Goal: Task Accomplishment & Management: Complete application form

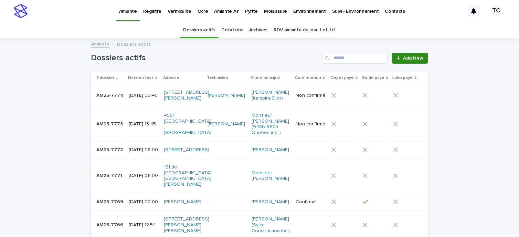
click at [416, 58] on span "Add New" at bounding box center [413, 58] width 20 height 5
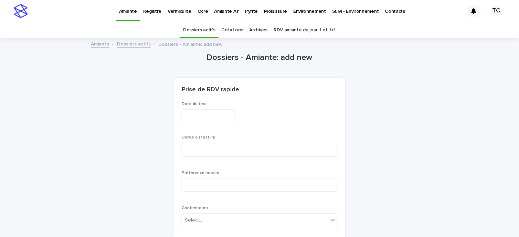
scroll to position [22, 0]
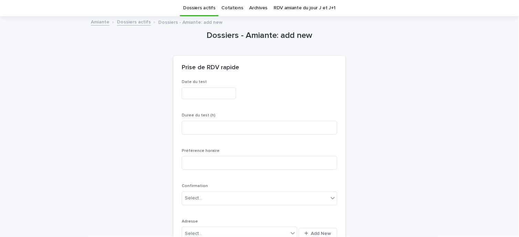
click at [190, 90] on input "text" at bounding box center [209, 93] width 54 height 12
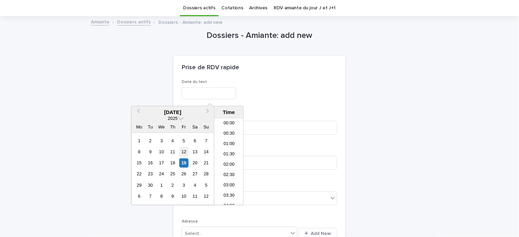
scroll to position [189, 0]
click at [189, 158] on div "15 16 17 18 19 20 21" at bounding box center [172, 162] width 78 height 11
click at [185, 162] on div "19" at bounding box center [183, 162] width 9 height 9
type input "**********"
click at [304, 64] on div "Prise de RDV rapide" at bounding box center [258, 68] width 153 height 8
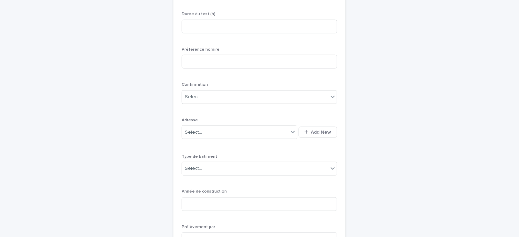
scroll to position [137, 0]
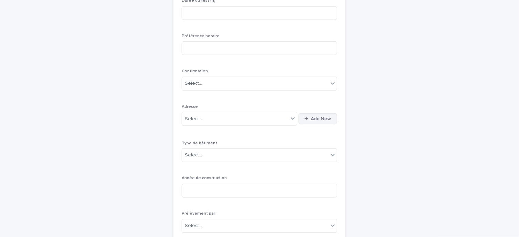
click at [311, 121] on button "Add New" at bounding box center [318, 118] width 39 height 11
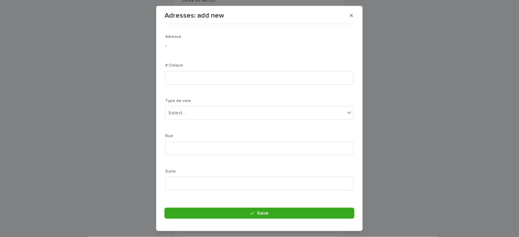
scroll to position [38, 0]
click at [194, 110] on input at bounding box center [259, 110] width 188 height 14
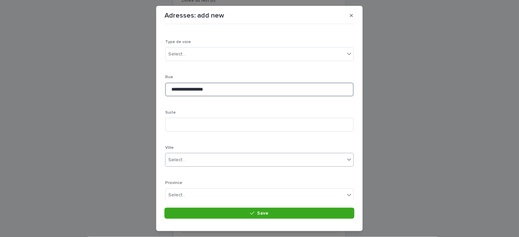
scroll to position [115, 0]
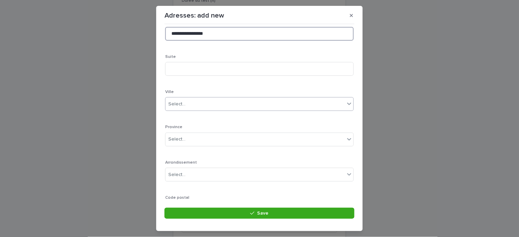
type input "**********"
click at [187, 99] on div "Select..." at bounding box center [254, 103] width 179 height 11
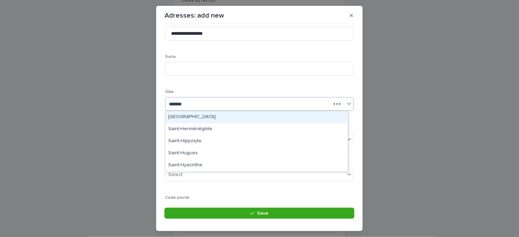
type input "********"
click at [193, 116] on div "Saint-Hyacinthe" at bounding box center [256, 117] width 182 height 12
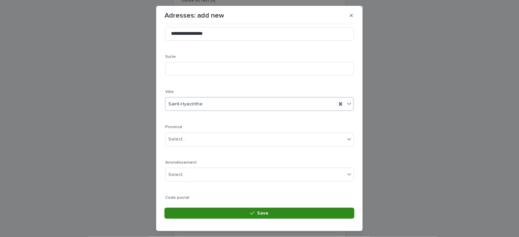
click at [257, 213] on div "button" at bounding box center [253, 212] width 7 height 5
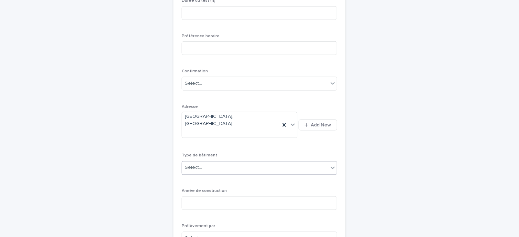
drag, startPoint x: 205, startPoint y: 151, endPoint x: 205, endPoint y: 157, distance: 5.8
click at [206, 162] on div "Select..." at bounding box center [255, 167] width 146 height 11
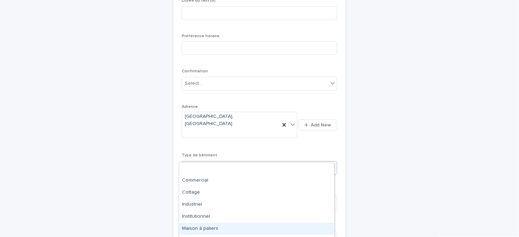
scroll to position [33, 0]
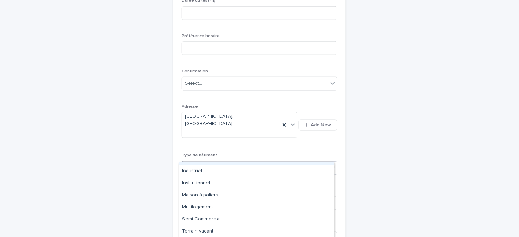
click at [252, 153] on p "Type de bâtiment" at bounding box center [259, 155] width 155 height 5
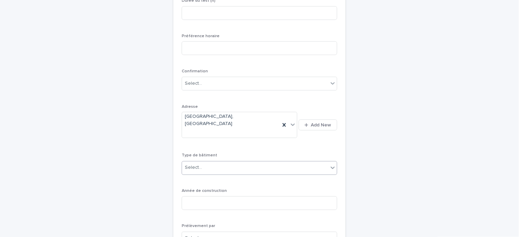
click at [223, 162] on div "Select..." at bounding box center [255, 167] width 146 height 11
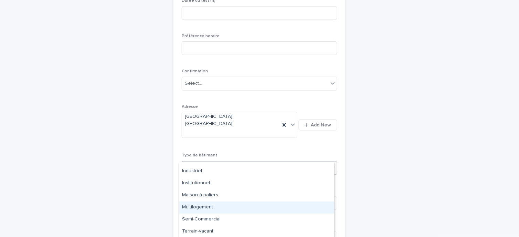
click at [210, 204] on div "Multilogement" at bounding box center [256, 207] width 155 height 12
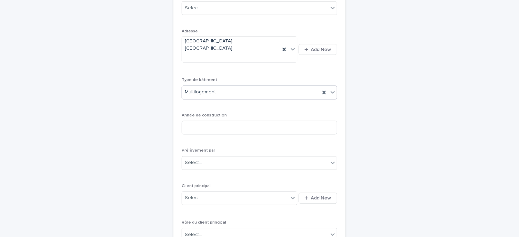
scroll to position [213, 0]
click at [214, 119] on input at bounding box center [259, 126] width 155 height 14
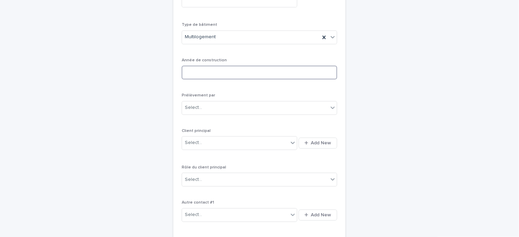
scroll to position [290, 0]
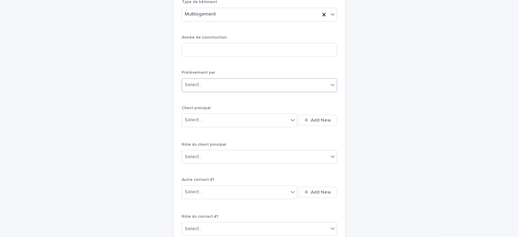
click at [203, 79] on div "Select..." at bounding box center [255, 84] width 146 height 11
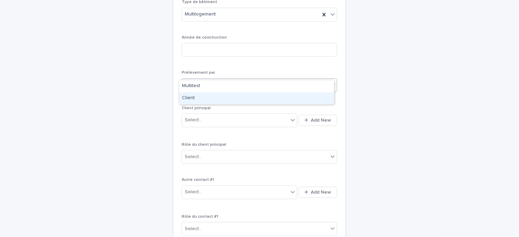
click at [198, 99] on div "Client" at bounding box center [256, 98] width 155 height 12
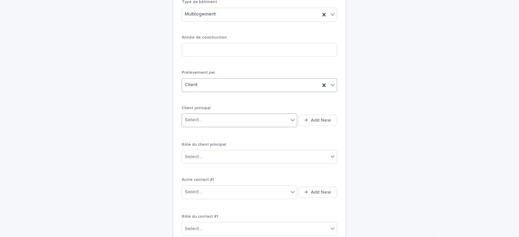
click at [238, 115] on div "Select..." at bounding box center [235, 120] width 106 height 11
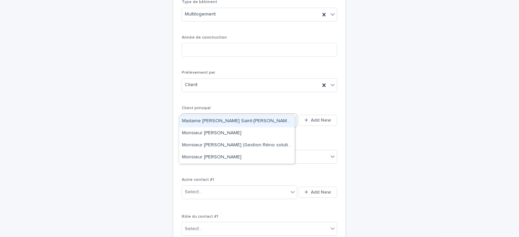
type input "*********"
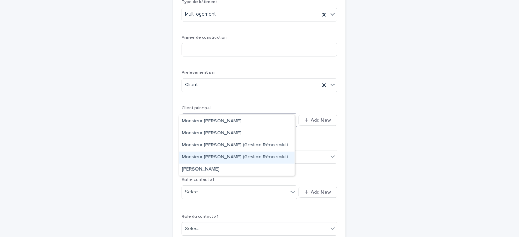
drag, startPoint x: 257, startPoint y: 149, endPoint x: 259, endPoint y: 158, distance: 9.6
click at [259, 158] on div "Monsieur [PERSON_NAME] (Gestion Réno solutions inc. )" at bounding box center [236, 157] width 115 height 12
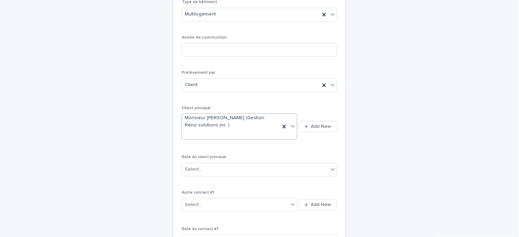
scroll to position [296, 0]
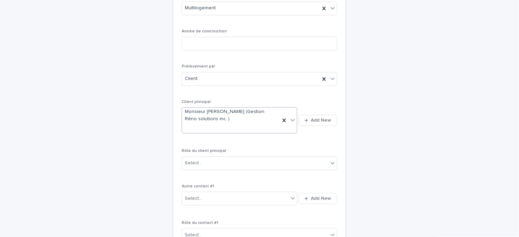
click at [214, 149] on span "Rôle du client principal" at bounding box center [204, 151] width 44 height 4
click at [214, 157] on div "Select..." at bounding box center [255, 162] width 146 height 11
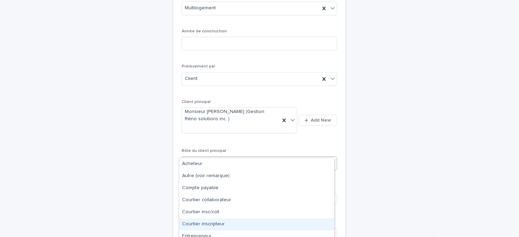
scroll to position [41, 0]
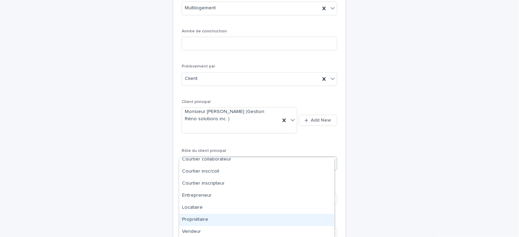
click at [205, 223] on div "Propriétaire" at bounding box center [256, 220] width 155 height 12
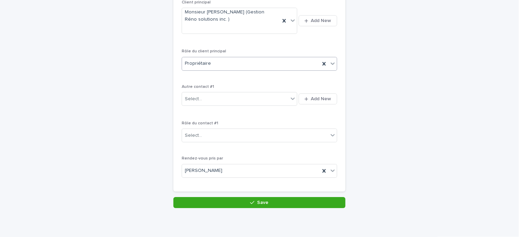
scroll to position [408, 0]
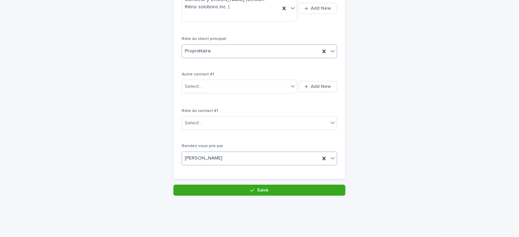
click at [232, 152] on div "[PERSON_NAME]" at bounding box center [251, 157] width 138 height 11
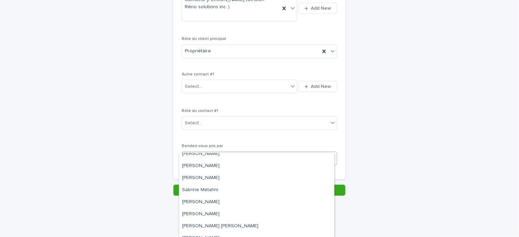
scroll to position [0, 0]
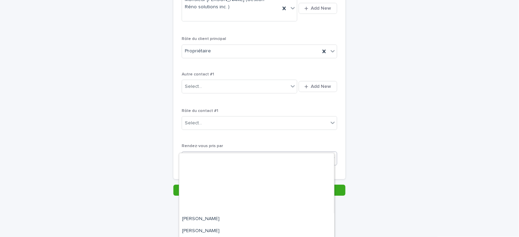
type input "**"
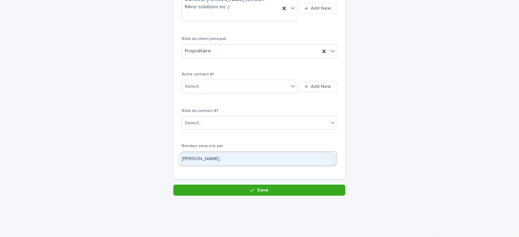
scroll to position [0, 0]
click at [216, 157] on div "[PERSON_NAME]" at bounding box center [256, 159] width 155 height 12
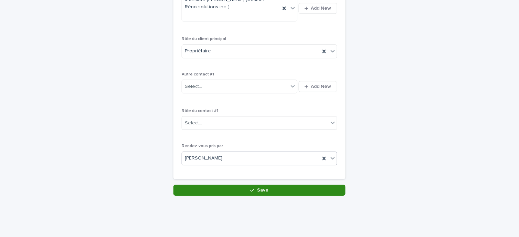
click at [237, 184] on button "Save" at bounding box center [259, 189] width 172 height 11
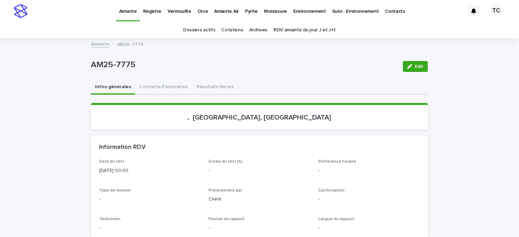
drag, startPoint x: 413, startPoint y: 64, endPoint x: 239, endPoint y: 148, distance: 192.9
click at [415, 64] on span "Edit" at bounding box center [419, 66] width 9 height 5
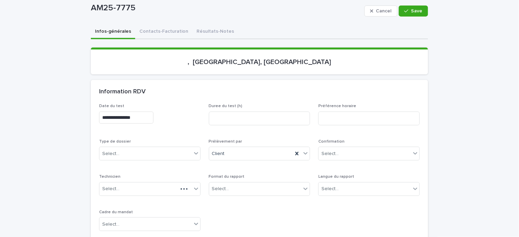
scroll to position [76, 0]
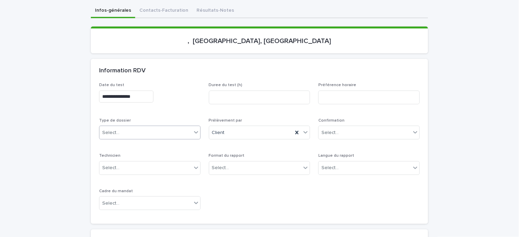
click at [112, 132] on div "Select..." at bounding box center [110, 132] width 17 height 7
drag, startPoint x: 127, startPoint y: 143, endPoint x: 213, endPoint y: 174, distance: 90.7
click at [128, 143] on div "Échantillonnage" at bounding box center [147, 145] width 101 height 12
click at [229, 163] on div "Select..." at bounding box center [255, 167] width 92 height 11
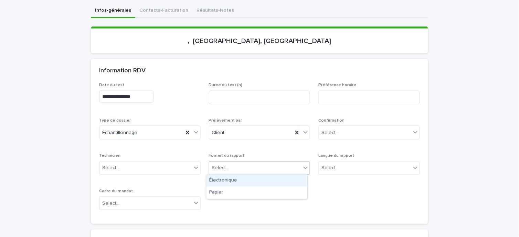
click at [233, 177] on div "Électronique" at bounding box center [256, 180] width 101 height 12
click at [337, 163] on div "Select..." at bounding box center [365, 167] width 92 height 11
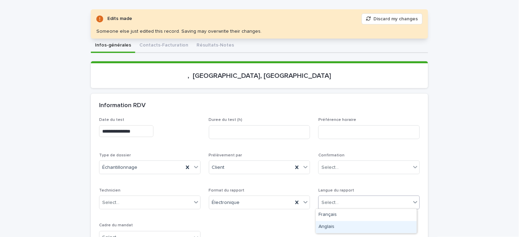
click at [339, 182] on div "**********" at bounding box center [259, 183] width 321 height 133
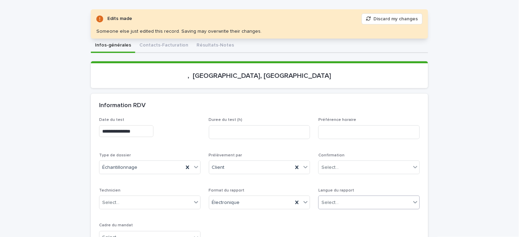
click at [339, 204] on div "Select..." at bounding box center [365, 202] width 92 height 11
click at [337, 214] on div "Français" at bounding box center [366, 215] width 101 height 12
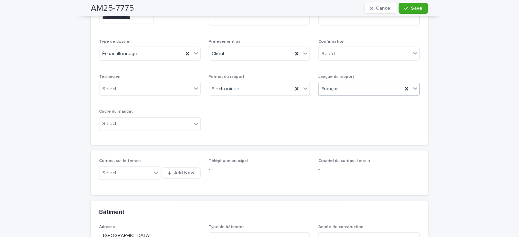
scroll to position [191, 0]
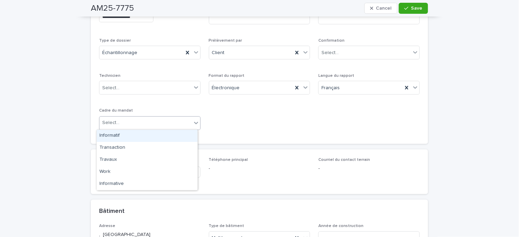
click at [135, 121] on div "Select..." at bounding box center [145, 122] width 92 height 11
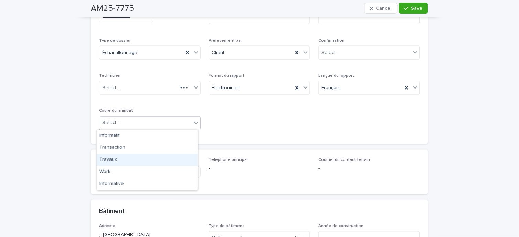
click at [119, 160] on div "Travaux" at bounding box center [147, 160] width 101 height 12
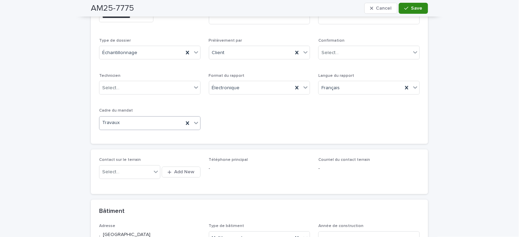
click at [413, 4] on button "Save" at bounding box center [413, 8] width 29 height 11
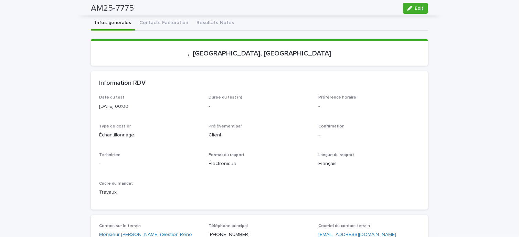
scroll to position [0, 0]
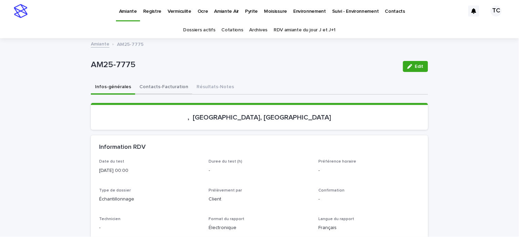
click at [159, 84] on button "Contacts-Facturation" at bounding box center [163, 87] width 57 height 14
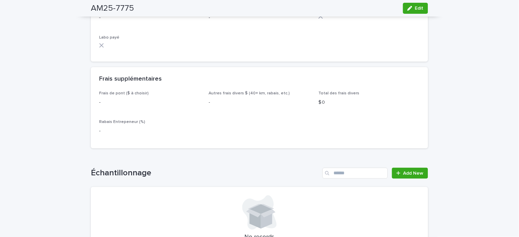
scroll to position [688, 0]
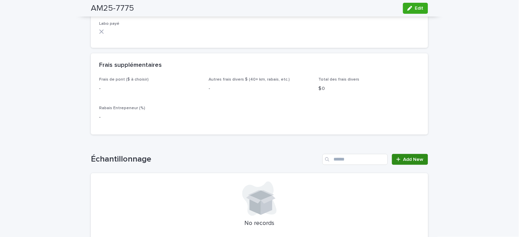
click at [403, 160] on span "Add New" at bounding box center [413, 159] width 20 height 5
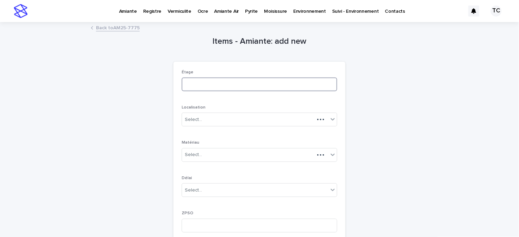
click at [210, 83] on input at bounding box center [259, 84] width 155 height 14
type input "***"
click at [205, 119] on div "Select..." at bounding box center [255, 119] width 146 height 11
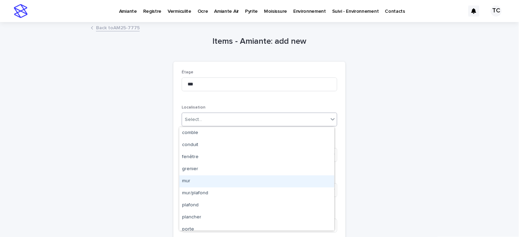
click at [208, 182] on div "mur" at bounding box center [256, 181] width 155 height 12
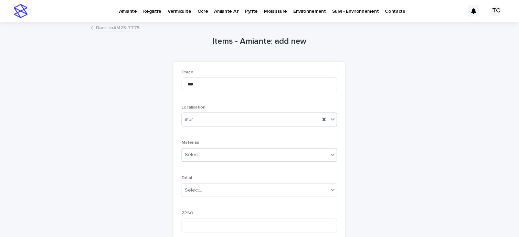
click at [197, 153] on div "Select..." at bounding box center [193, 154] width 17 height 7
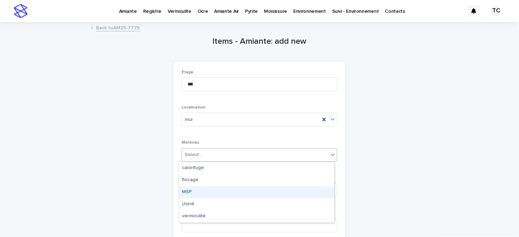
click at [202, 191] on div "MSP" at bounding box center [256, 192] width 155 height 12
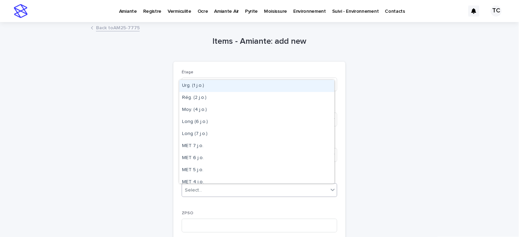
click at [192, 193] on div "Select..." at bounding box center [193, 189] width 17 height 7
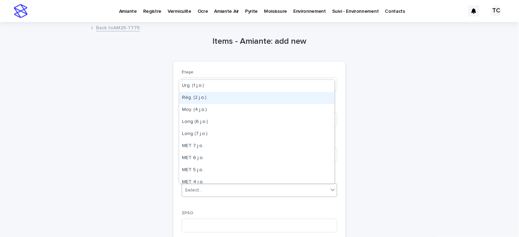
click at [203, 102] on div "Rég. (2 j.o.)" at bounding box center [256, 98] width 155 height 12
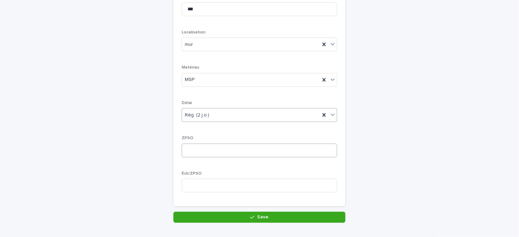
scroll to position [76, 0]
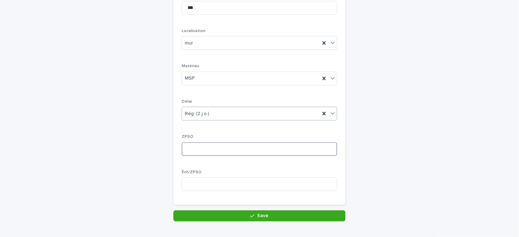
click at [207, 149] on input at bounding box center [259, 149] width 155 height 14
type input "*"
click at [208, 188] on input at bounding box center [259, 184] width 155 height 14
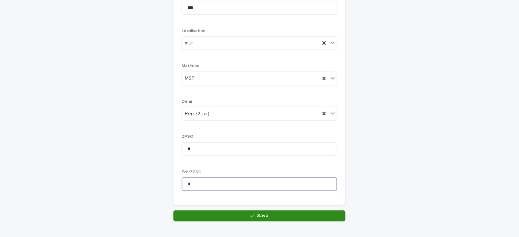
type input "*"
click at [235, 217] on button "Save" at bounding box center [259, 215] width 172 height 11
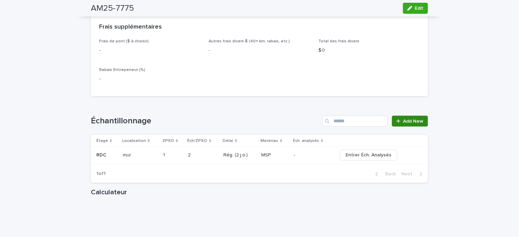
click at [408, 120] on span "Add New" at bounding box center [413, 121] width 20 height 5
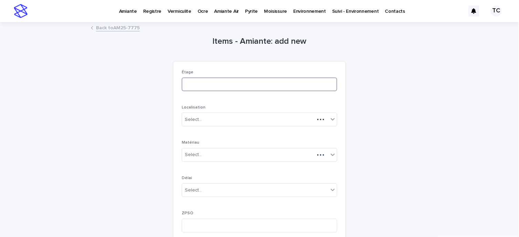
click at [210, 84] on input at bounding box center [259, 84] width 155 height 14
type input "***"
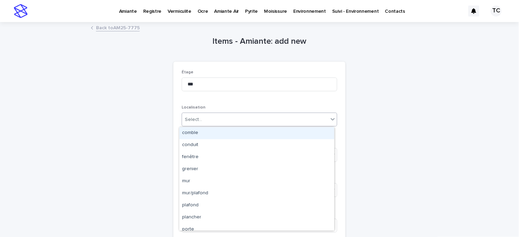
click at [212, 115] on div "Select..." at bounding box center [255, 119] width 146 height 11
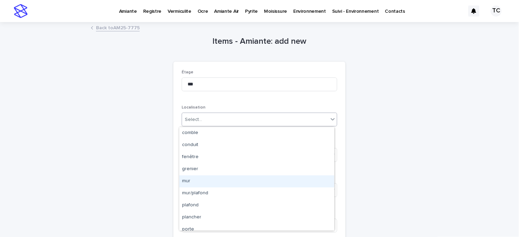
click at [195, 183] on div "mur" at bounding box center [256, 181] width 155 height 12
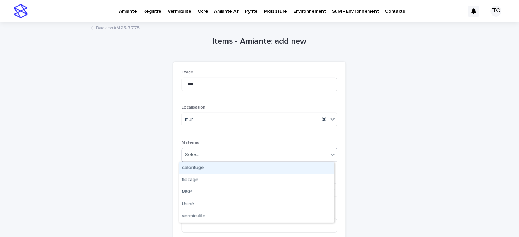
click at [208, 149] on div "Select..." at bounding box center [259, 155] width 155 height 14
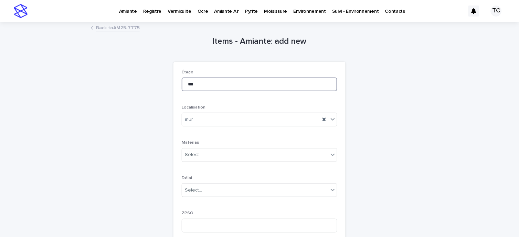
drag, startPoint x: 214, startPoint y: 85, endPoint x: 173, endPoint y: 88, distance: 41.4
click at [173, 88] on div "Étage *** Localisation mur Matériau Select... Délai Select... ZPSO Éch/ZPSO" at bounding box center [259, 171] width 172 height 219
type input "***"
click at [208, 157] on div "Select..." at bounding box center [255, 154] width 146 height 11
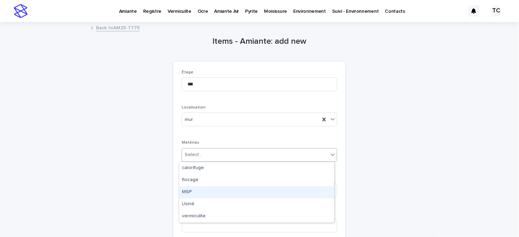
click at [199, 191] on div "MSP" at bounding box center [256, 192] width 155 height 12
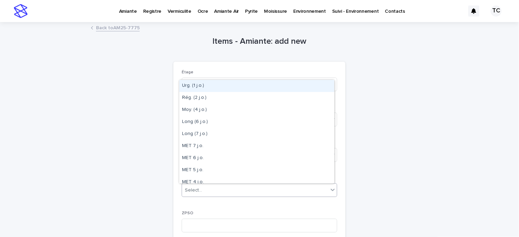
click at [201, 189] on div "Select..." at bounding box center [255, 189] width 146 height 11
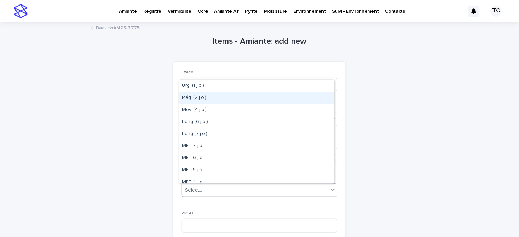
click at [198, 94] on div "Rég. (2 j.o.)" at bounding box center [256, 98] width 155 height 12
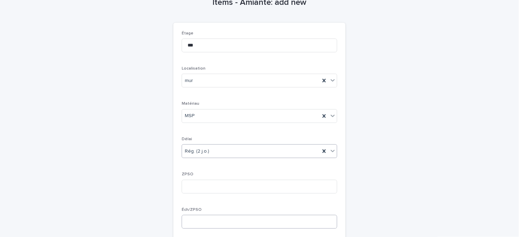
scroll to position [115, 0]
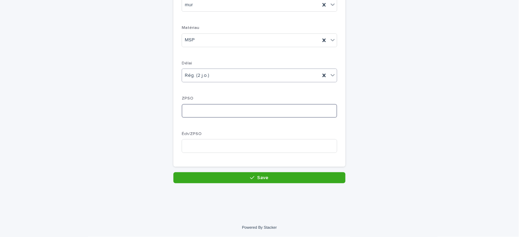
click at [198, 110] on input at bounding box center [259, 111] width 155 height 14
type input "*"
click at [204, 142] on input at bounding box center [259, 146] width 155 height 14
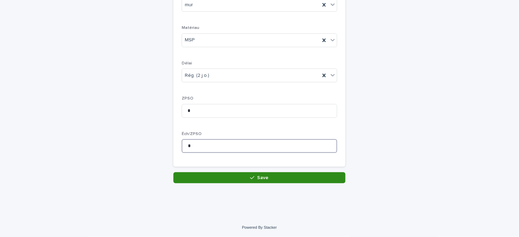
type input "*"
click at [254, 180] on button "Save" at bounding box center [259, 177] width 172 height 11
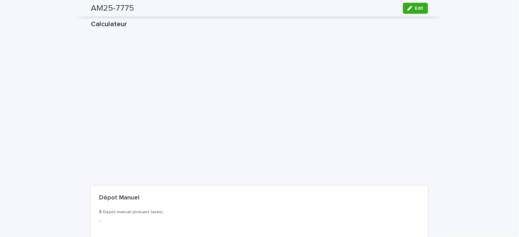
scroll to position [758, 0]
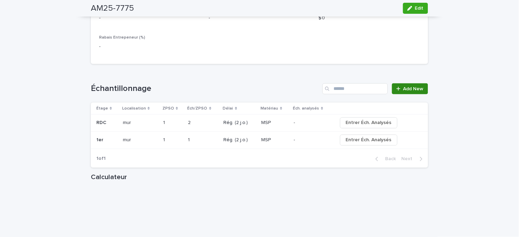
click at [406, 88] on span "Add New" at bounding box center [413, 88] width 20 height 5
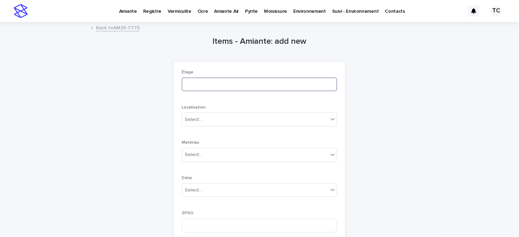
click at [209, 84] on input at bounding box center [259, 84] width 155 height 14
type input "*******"
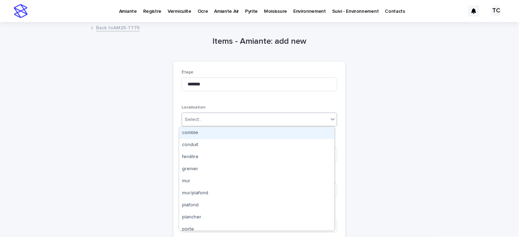
click at [214, 125] on div "Select..." at bounding box center [259, 119] width 155 height 14
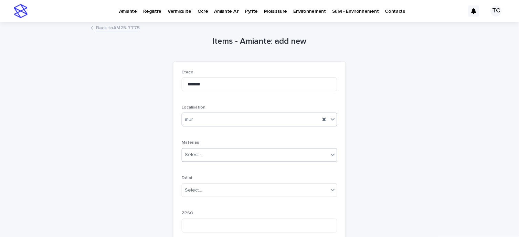
click at [200, 150] on div "Select..." at bounding box center [255, 154] width 146 height 11
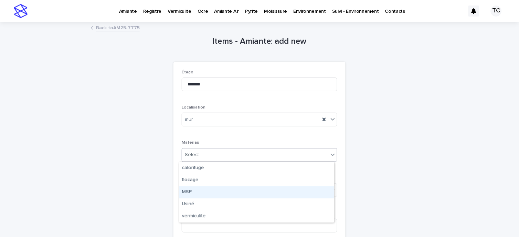
click at [197, 190] on div "MSP" at bounding box center [256, 192] width 155 height 12
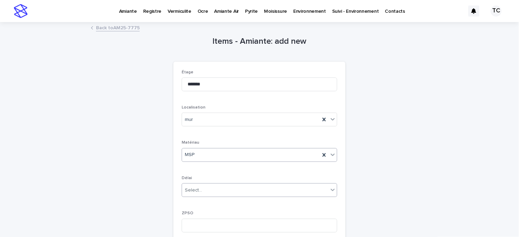
click at [203, 187] on input "text" at bounding box center [203, 190] width 1 height 6
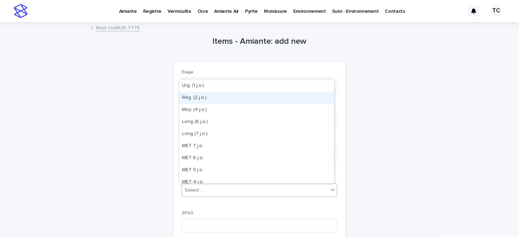
click at [202, 99] on div "Rég. (2 j.o.)" at bounding box center [256, 98] width 155 height 12
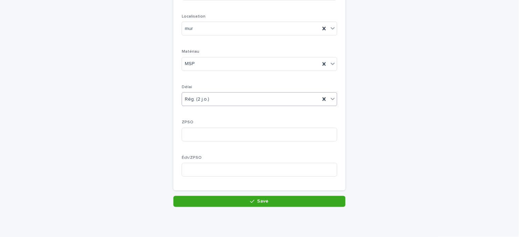
scroll to position [115, 0]
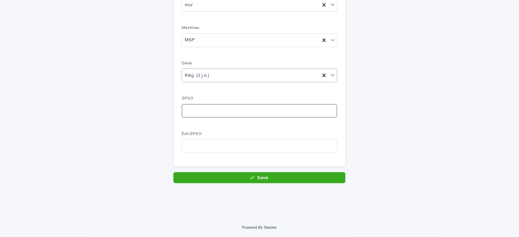
click at [197, 110] on input at bounding box center [259, 111] width 155 height 14
type input "*"
drag, startPoint x: 205, startPoint y: 149, endPoint x: 226, endPoint y: 168, distance: 28.0
click at [205, 149] on input at bounding box center [259, 146] width 155 height 14
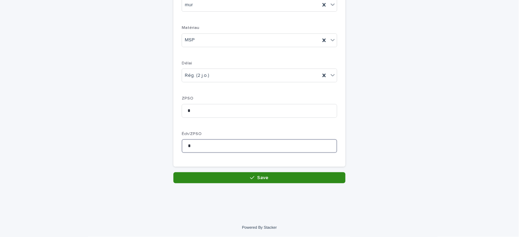
type input "*"
click at [235, 174] on button "Save" at bounding box center [259, 177] width 172 height 11
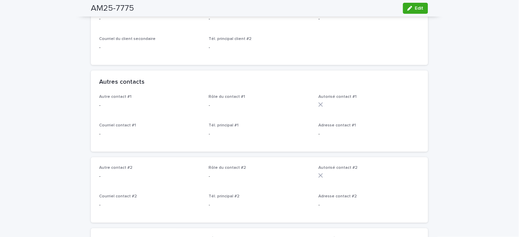
scroll to position [191, 0]
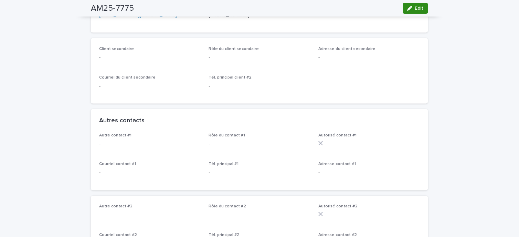
click at [420, 9] on span "Edit" at bounding box center [419, 8] width 9 height 5
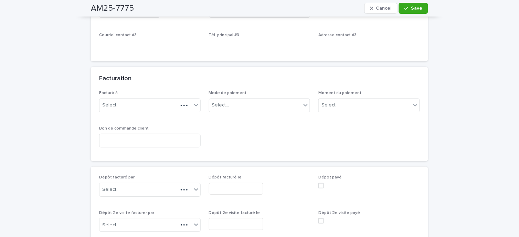
scroll to position [535, 0]
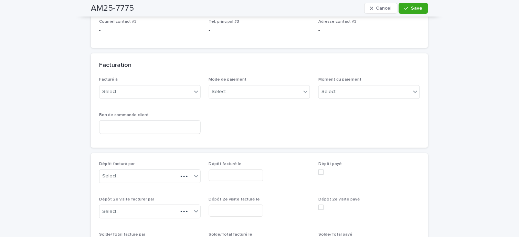
click at [138, 137] on div "Bon de commande client" at bounding box center [149, 125] width 101 height 27
click at [128, 125] on input at bounding box center [149, 127] width 101 height 14
type input "*****"
click at [241, 114] on div "Facturé à Select... Mode de paiement Select... Moment du paiement Select... Bon…" at bounding box center [259, 108] width 321 height 62
click at [164, 90] on div "Select..." at bounding box center [145, 91] width 92 height 11
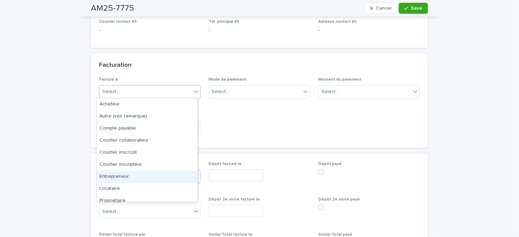
click at [137, 178] on div "Entrepreneur" at bounding box center [147, 177] width 101 height 12
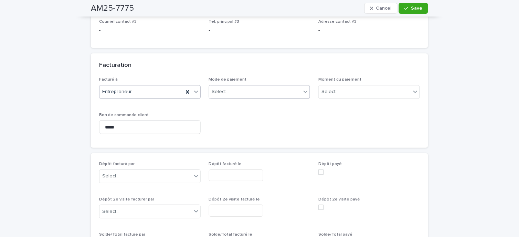
click at [240, 90] on div "Select..." at bounding box center [255, 91] width 92 height 11
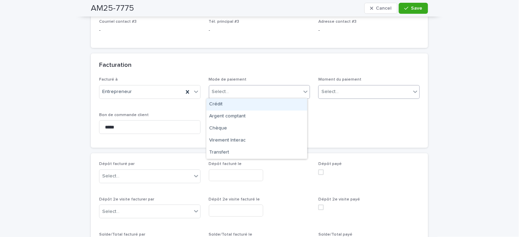
drag, startPoint x: 398, startPoint y: 99, endPoint x: 387, endPoint y: 91, distance: 13.4
click at [398, 98] on div "Moment du paiement Select..." at bounding box center [368, 90] width 101 height 27
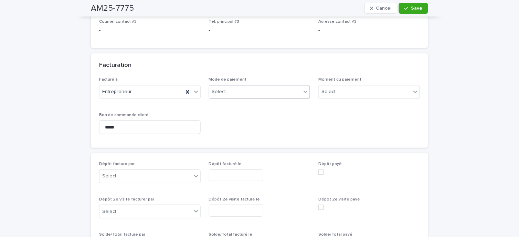
click at [257, 90] on div "Select..." at bounding box center [255, 91] width 92 height 11
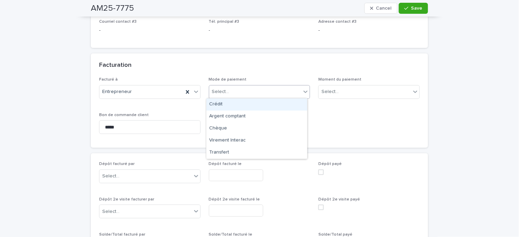
click at [248, 101] on div "Crédit" at bounding box center [256, 104] width 101 height 12
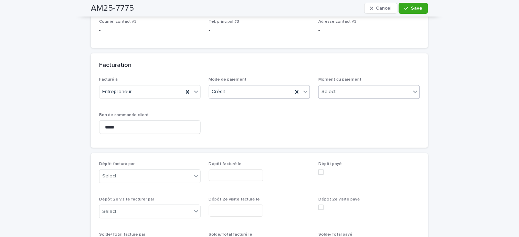
click at [341, 90] on div "Select..." at bounding box center [365, 91] width 92 height 11
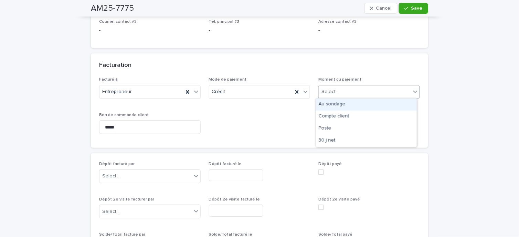
drag, startPoint x: 347, startPoint y: 106, endPoint x: 365, endPoint y: 83, distance: 29.0
click at [347, 106] on div "Au sondage" at bounding box center [366, 104] width 101 height 12
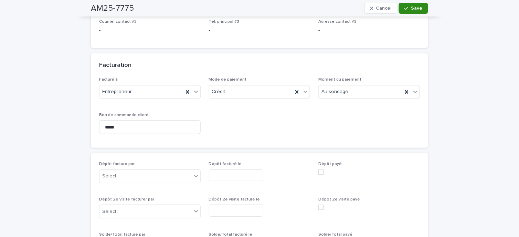
click at [417, 7] on span "Save" at bounding box center [416, 8] width 11 height 5
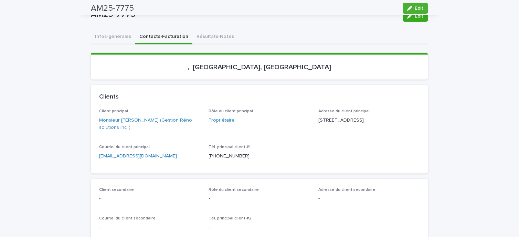
scroll to position [0, 0]
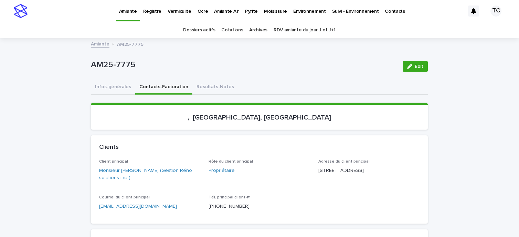
click at [123, 89] on button "Infos-générales" at bounding box center [113, 87] width 44 height 14
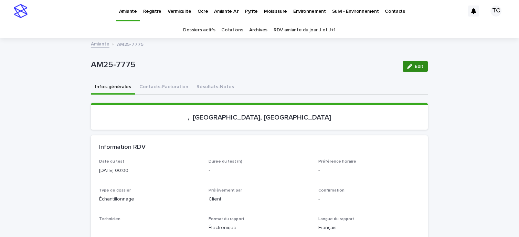
click at [423, 63] on button "Edit" at bounding box center [415, 66] width 25 height 11
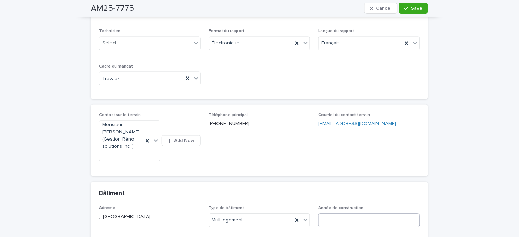
scroll to position [305, 0]
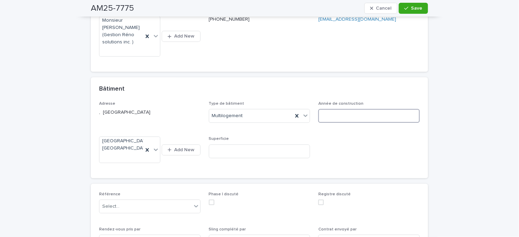
click at [339, 115] on input at bounding box center [368, 116] width 101 height 14
type input "****"
click at [411, 3] on button "Save" at bounding box center [413, 8] width 29 height 11
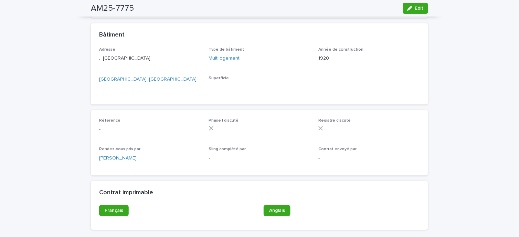
scroll to position [262, 0]
